Goal: Navigation & Orientation: Find specific page/section

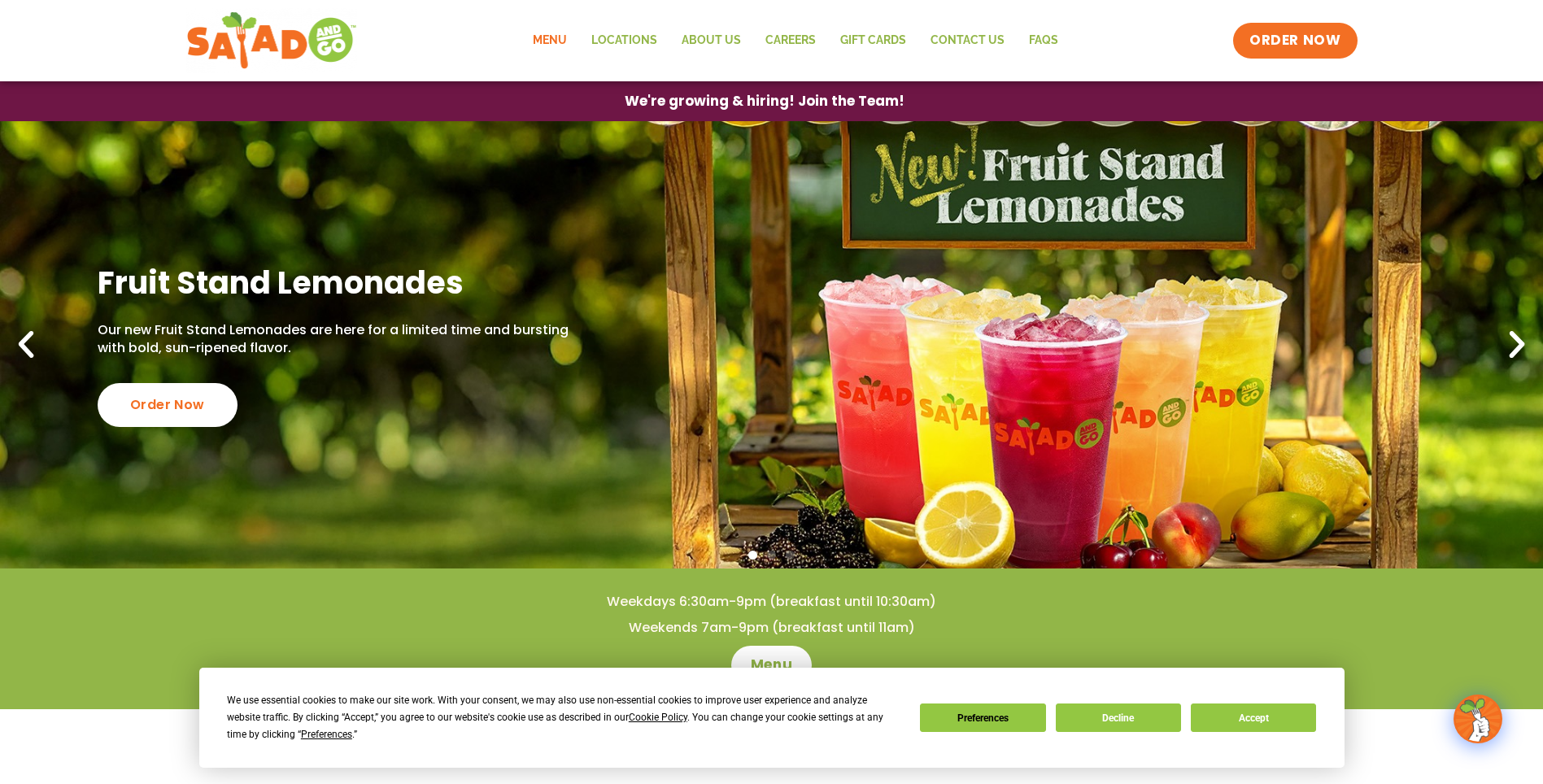
click at [543, 44] on link "Menu" at bounding box center [550, 40] width 58 height 37
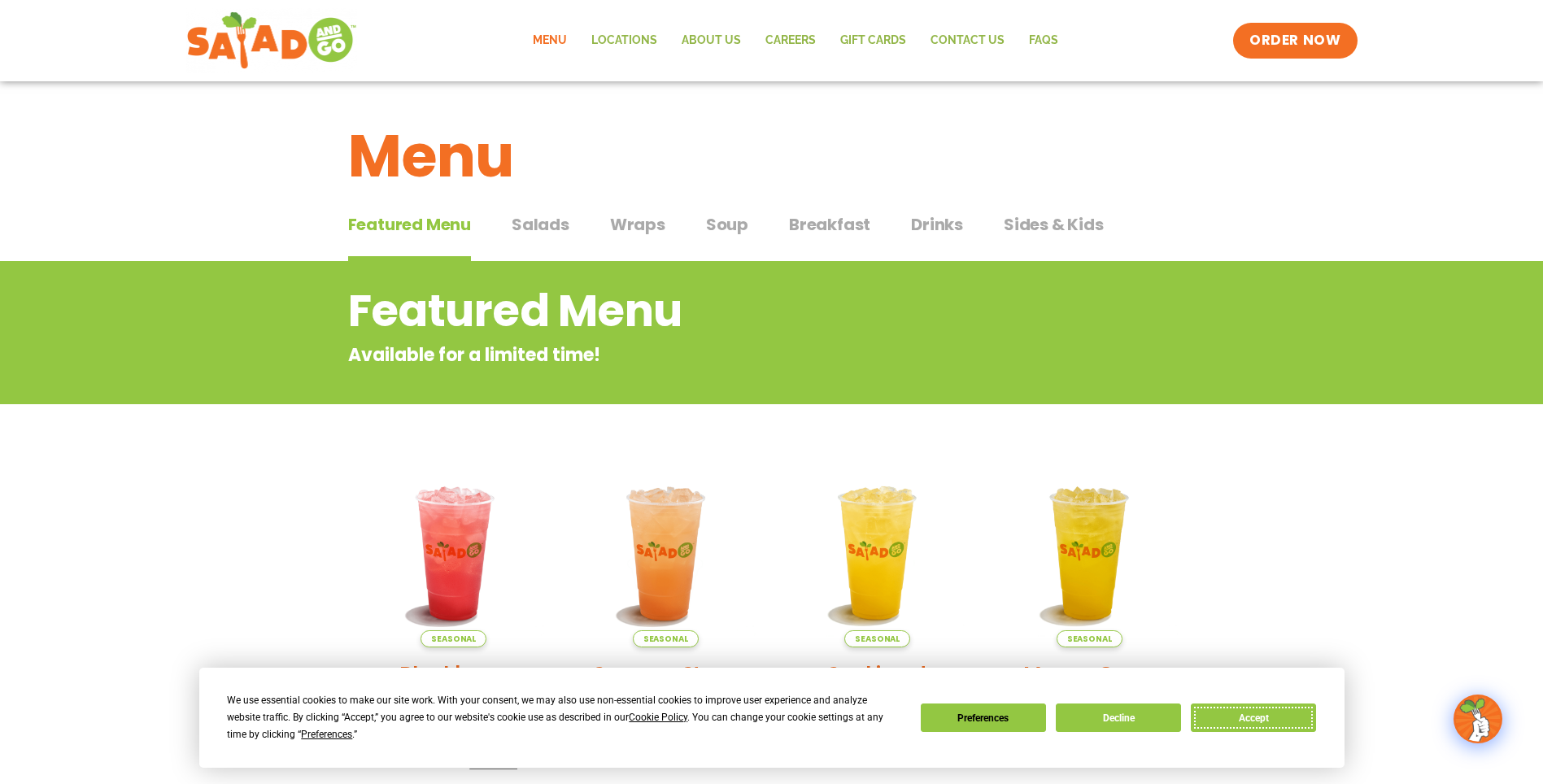
click at [1218, 716] on button "Accept" at bounding box center [1253, 718] width 125 height 29
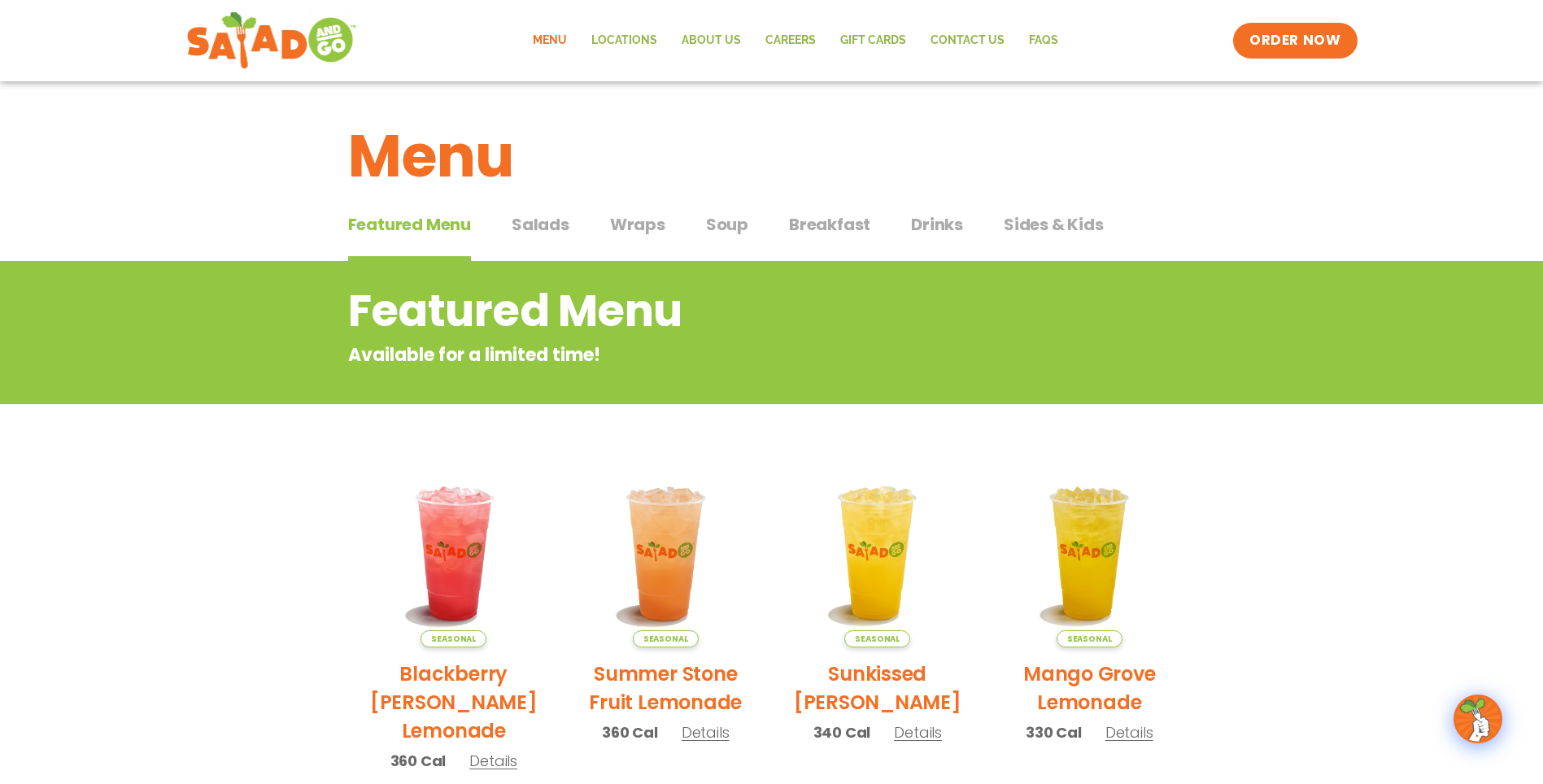
click at [553, 223] on span "Salads" at bounding box center [540, 225] width 58 height 25
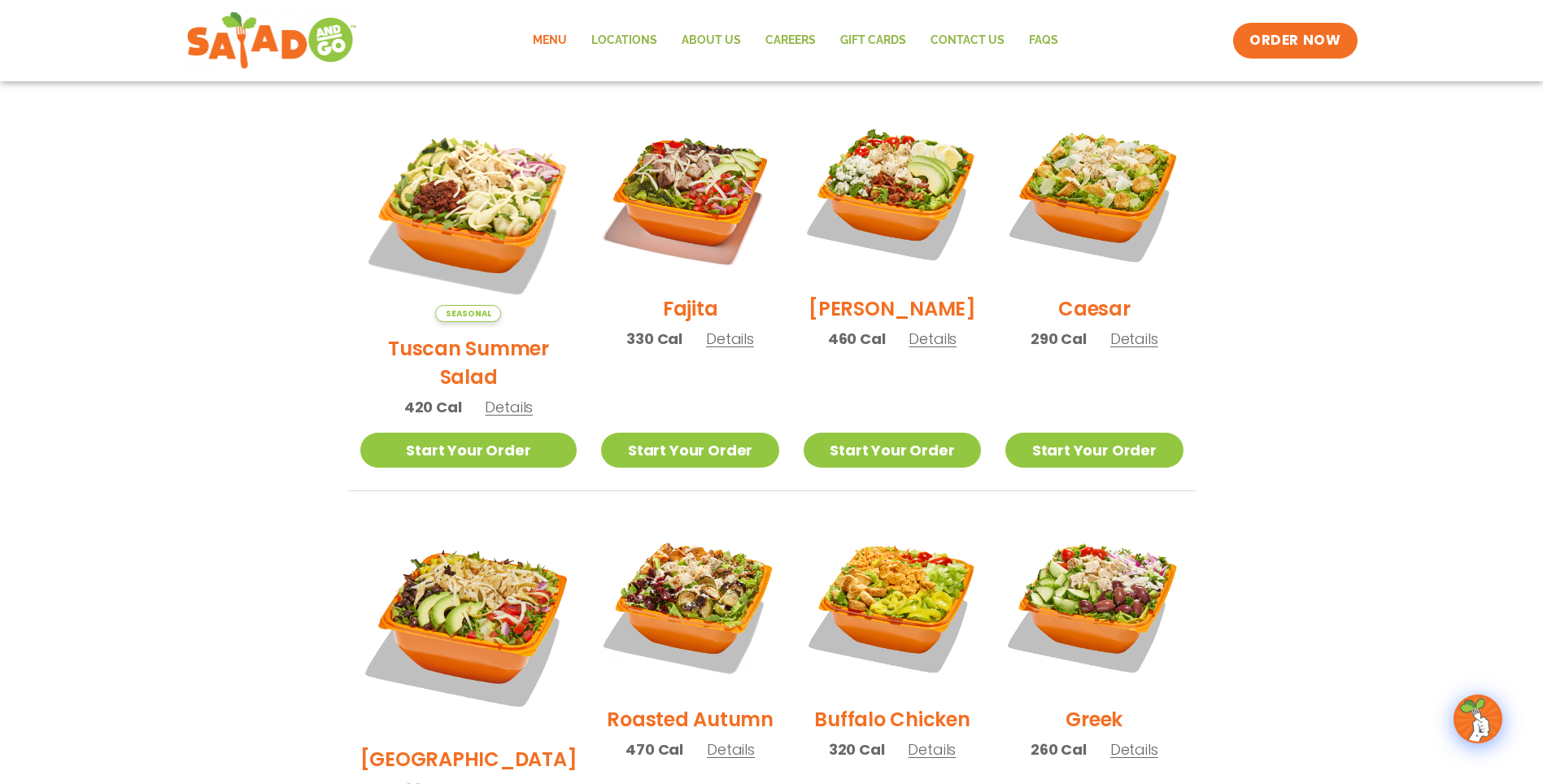
scroll to position [406, 0]
